Goal: Transaction & Acquisition: Purchase product/service

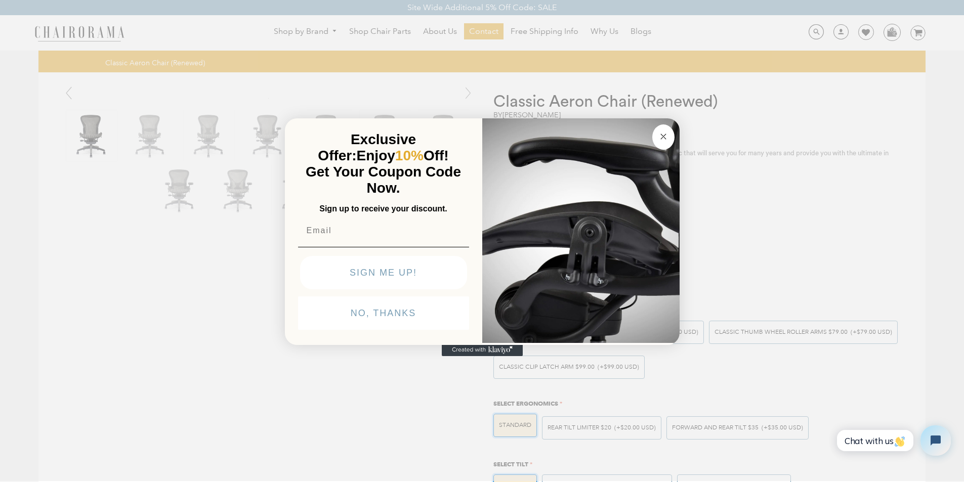
click at [57, 480] on div "Close dialog Exclusive Offer: Enjoy 10% Off! Get Your Coupon Code Now. Sign up …" at bounding box center [482, 240] width 964 height 482
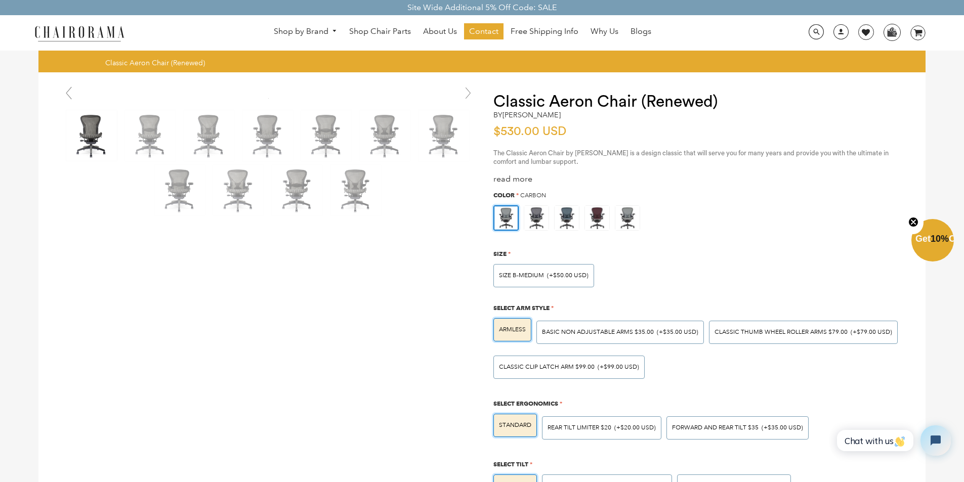
click at [907, 28] on link "0 image/svg+xml Layer 1" at bounding box center [914, 32] width 23 height 15
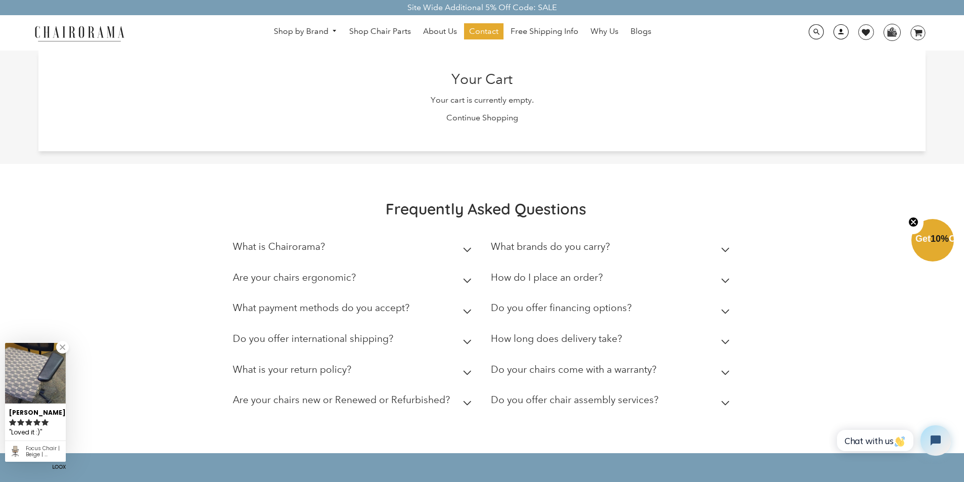
click at [833, 33] on link at bounding box center [838, 36] width 25 height 10
